Goal: Information Seeking & Learning: Learn about a topic

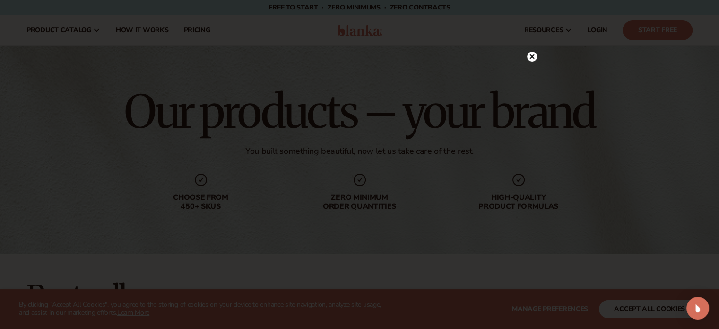
click at [533, 56] on circle at bounding box center [532, 57] width 10 height 10
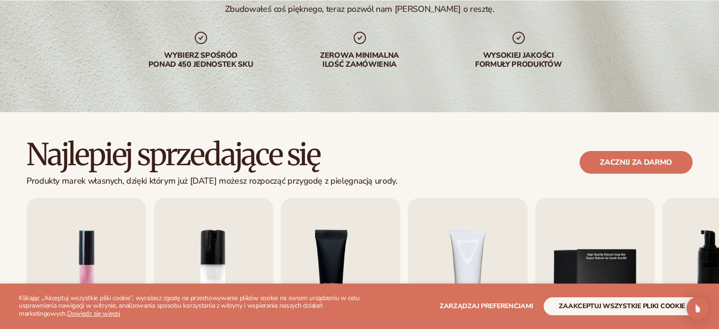
click at [369, 142] on h2 "Najlepiej sprzedające się" at bounding box center [211, 155] width 371 height 32
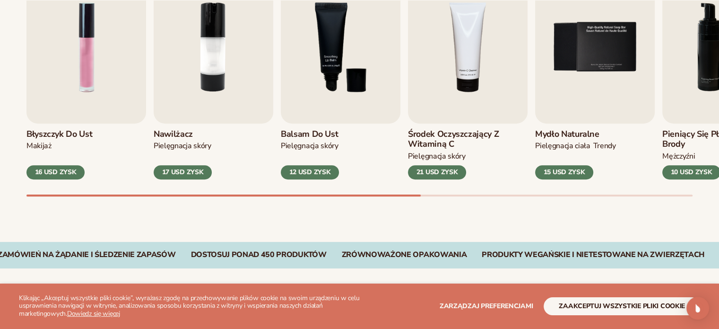
scroll to position [378, 0]
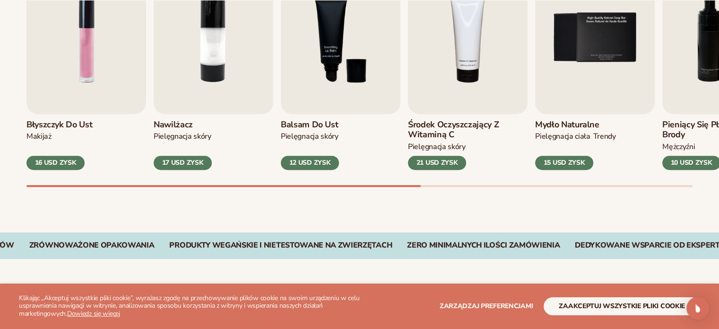
click at [443, 123] on font "Środek oczyszczający z witaminą C" at bounding box center [453, 130] width 91 height 22
click at [443, 124] on font "Środek oczyszczający z witaminą C" at bounding box center [453, 130] width 91 height 22
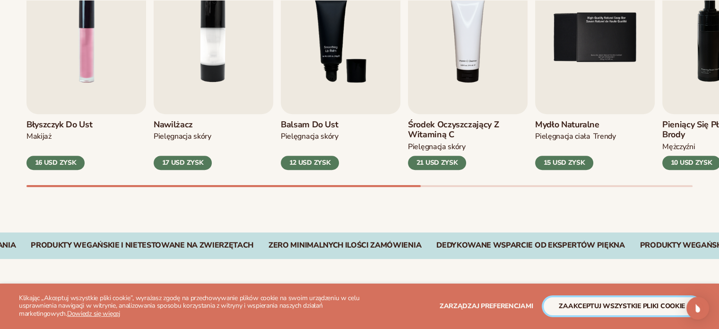
click at [558, 299] on button "zaakceptuj wszystkie pliki cookie" at bounding box center [622, 306] width 157 height 18
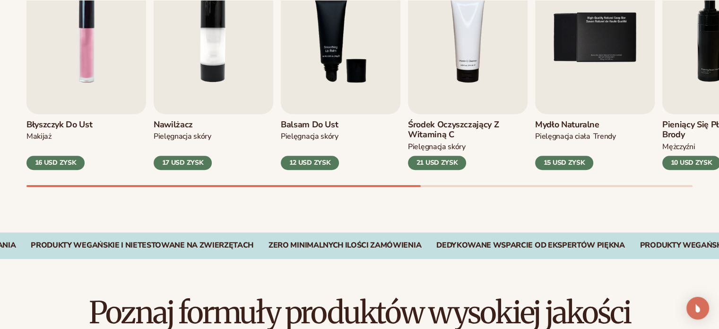
click at [442, 132] on font "Środek oczyszczający z witaminą C" at bounding box center [453, 130] width 91 height 22
click at [427, 119] on font "Środek oczyszczający z witaminą C" at bounding box center [453, 130] width 91 height 22
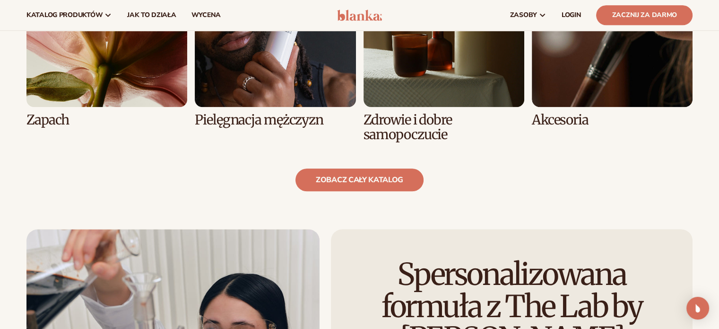
scroll to position [899, 0]
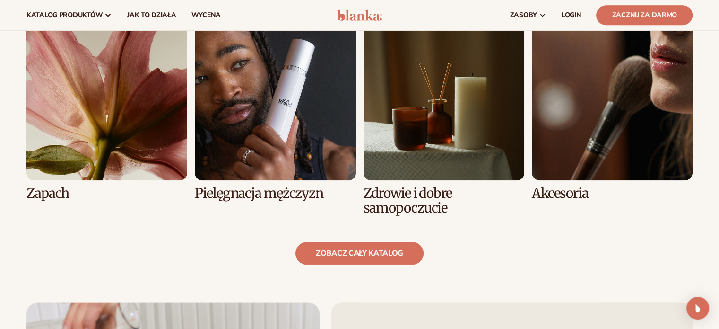
click at [263, 135] on link "6 / 8" at bounding box center [275, 109] width 161 height 181
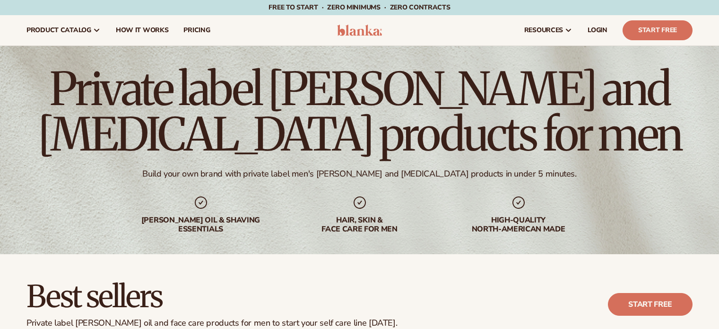
scroll to position [236, 0]
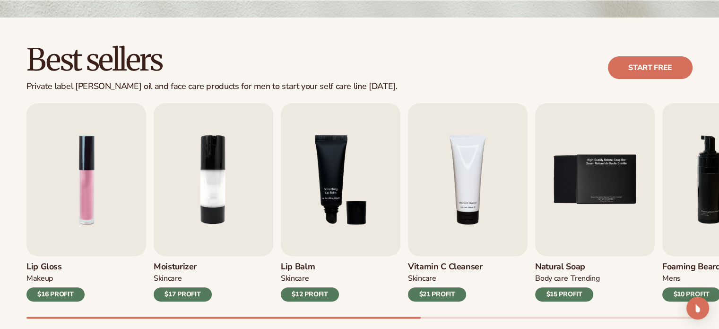
click at [169, 259] on div "Moisturizer SKINCARE $17 PROFIT" at bounding box center [214, 278] width 120 height 45
click at [172, 265] on h3 "Moisturizer" at bounding box center [183, 267] width 58 height 10
click at [206, 208] on img "2 / 9" at bounding box center [214, 179] width 120 height 153
click at [448, 181] on img "4 / 9" at bounding box center [468, 179] width 120 height 153
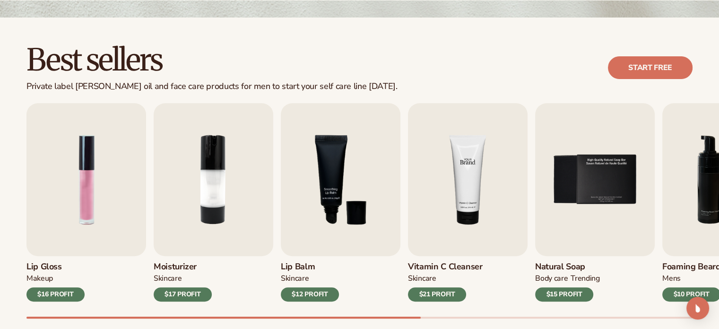
click at [448, 181] on img "4 / 9" at bounding box center [468, 179] width 120 height 153
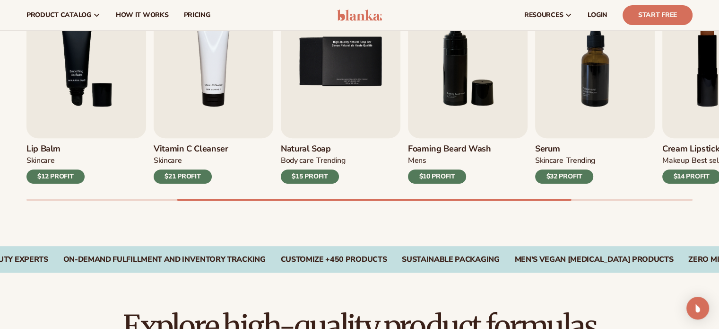
scroll to position [284, 0]
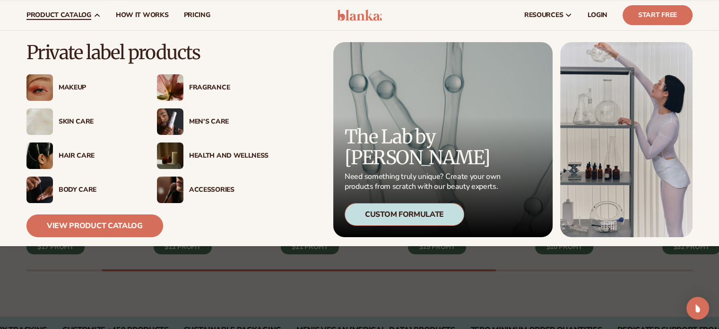
click at [78, 9] on link "product catalog" at bounding box center [63, 15] width 89 height 30
click at [125, 227] on link "View Product Catalog" at bounding box center [94, 225] width 137 height 23
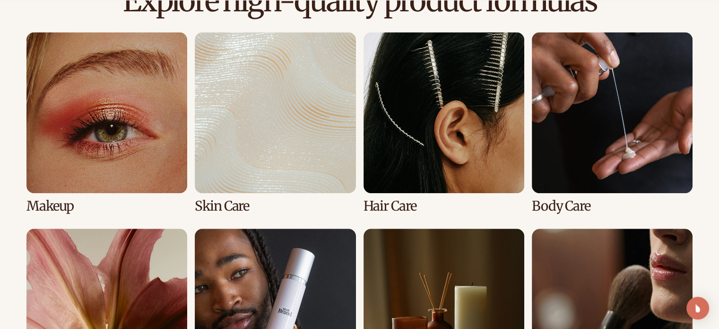
scroll to position [757, 0]
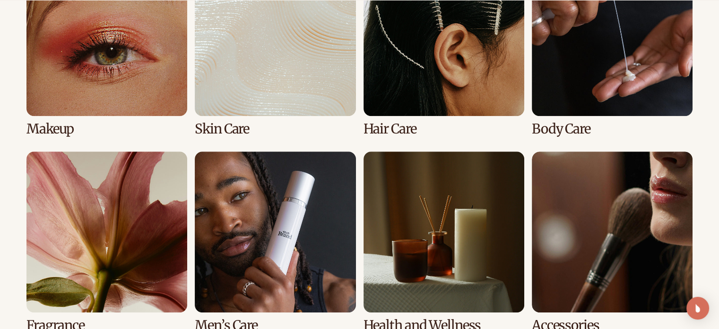
click at [47, 128] on link "1 / 8" at bounding box center [106, 45] width 161 height 181
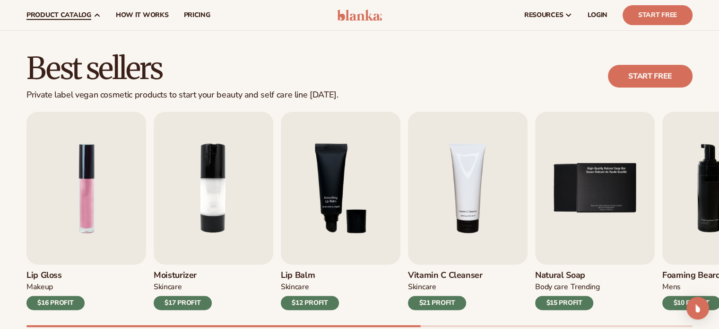
scroll to position [189, 0]
